Goal: Use online tool/utility: Utilize a website feature to perform a specific function

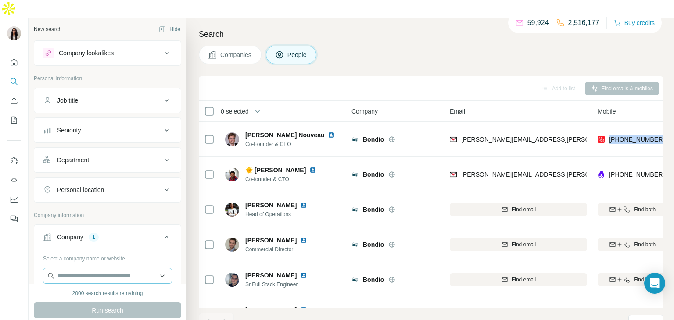
scroll to position [7, 45]
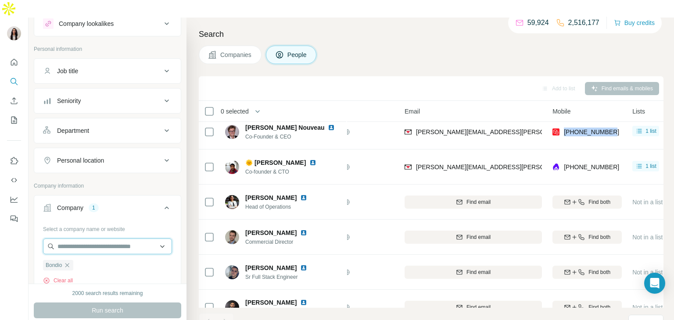
click at [86, 239] on input "text" at bounding box center [107, 247] width 129 height 16
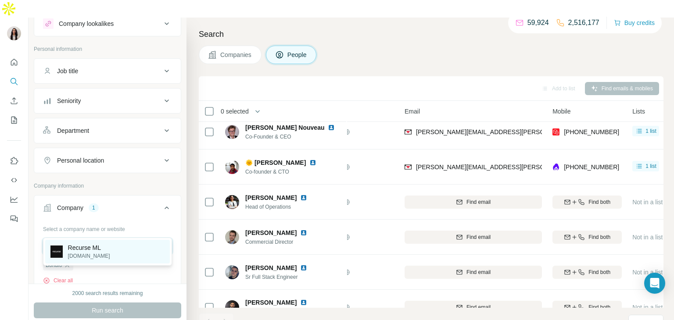
type input "**********"
click at [107, 251] on div "Recurse ML [DOMAIN_NAME]" at bounding box center [107, 252] width 125 height 24
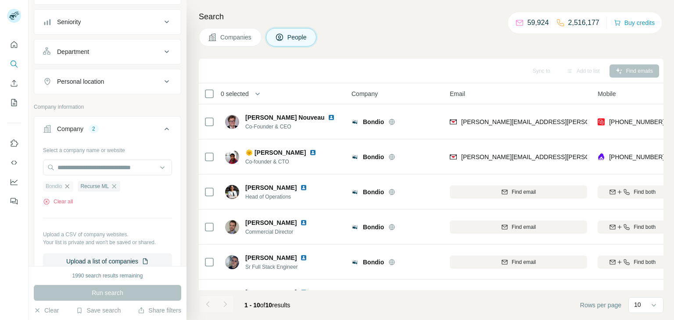
click at [69, 187] on icon "button" at bounding box center [67, 186] width 7 height 7
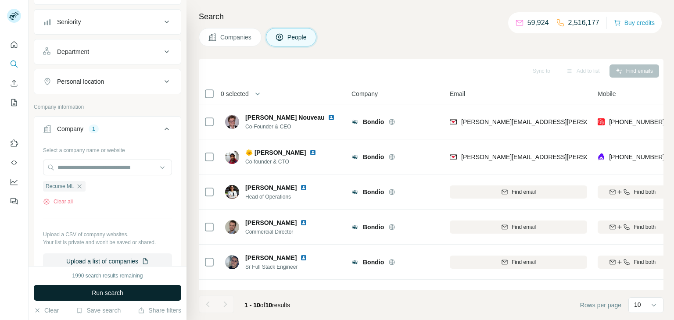
click at [119, 289] on span "Run search" at bounding box center [108, 293] width 32 height 9
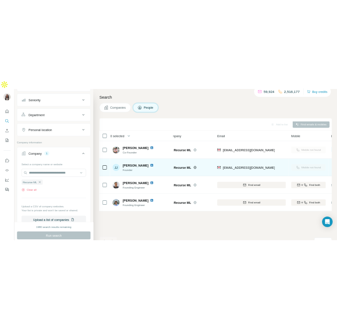
scroll to position [0, 14]
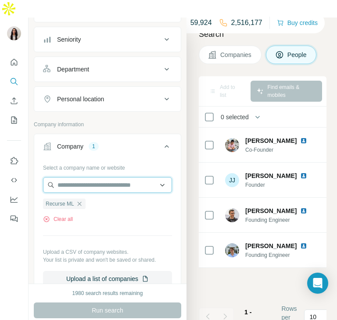
click at [88, 177] on input "text" at bounding box center [107, 185] width 129 height 16
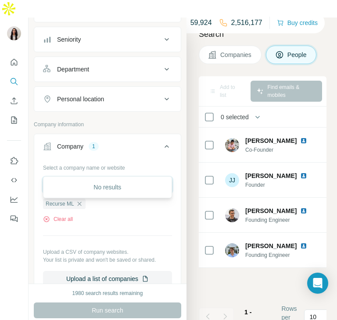
paste input "**********"
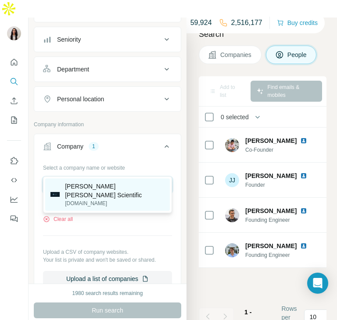
type input "**********"
click at [101, 181] on div "Glen Clova Scientific glenclovascientific.com" at bounding box center [107, 195] width 125 height 32
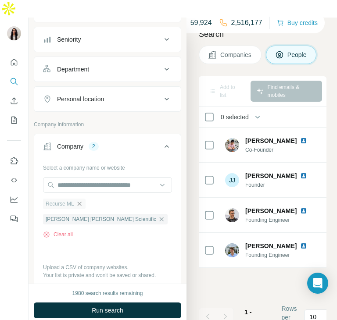
click at [82, 201] on icon "button" at bounding box center [79, 204] width 7 height 7
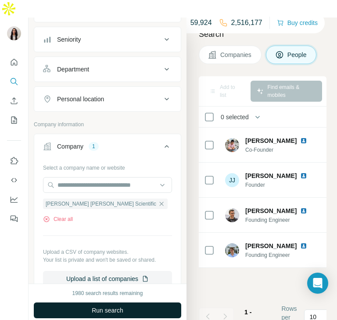
click at [108, 306] on span "Run search" at bounding box center [108, 310] width 32 height 9
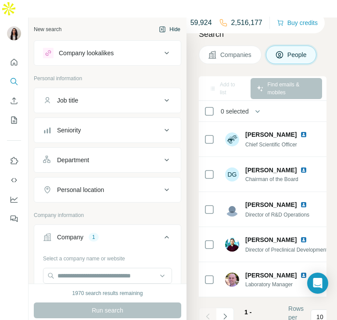
click at [177, 23] on button "Hide" at bounding box center [170, 29] width 34 height 13
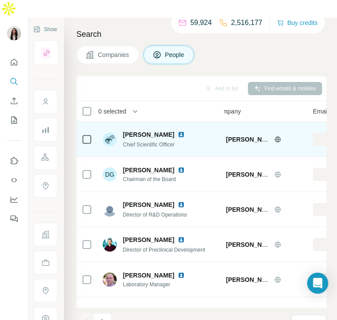
scroll to position [0, 274]
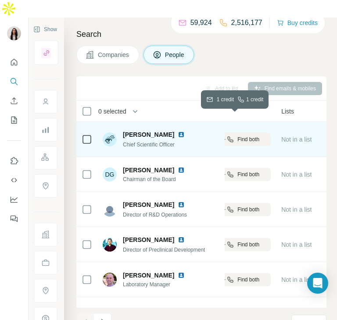
click at [237, 136] on span "Find both" at bounding box center [248, 140] width 22 height 8
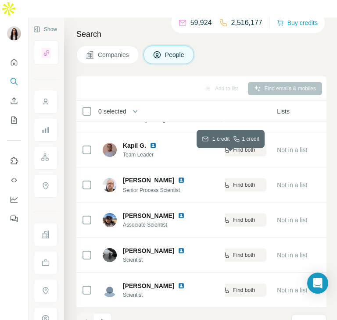
scroll to position [0, 278]
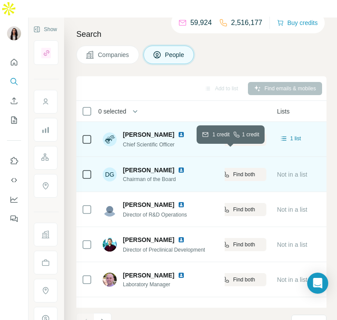
click at [250, 171] on span "Find both" at bounding box center [244, 175] width 22 height 8
